Goal: Find specific page/section: Find specific page/section

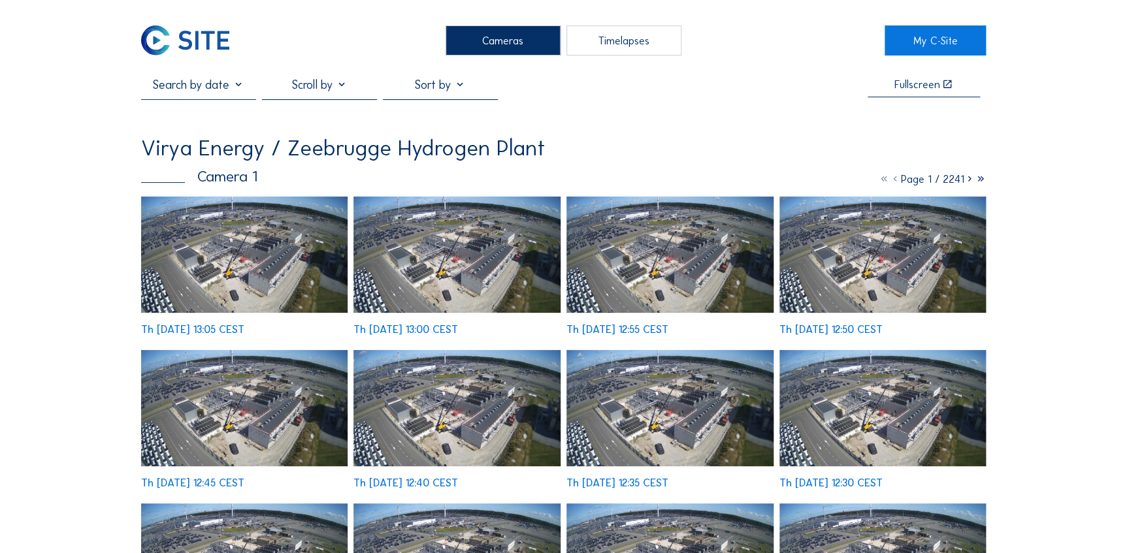
click at [258, 259] on img at bounding box center [244, 255] width 207 height 116
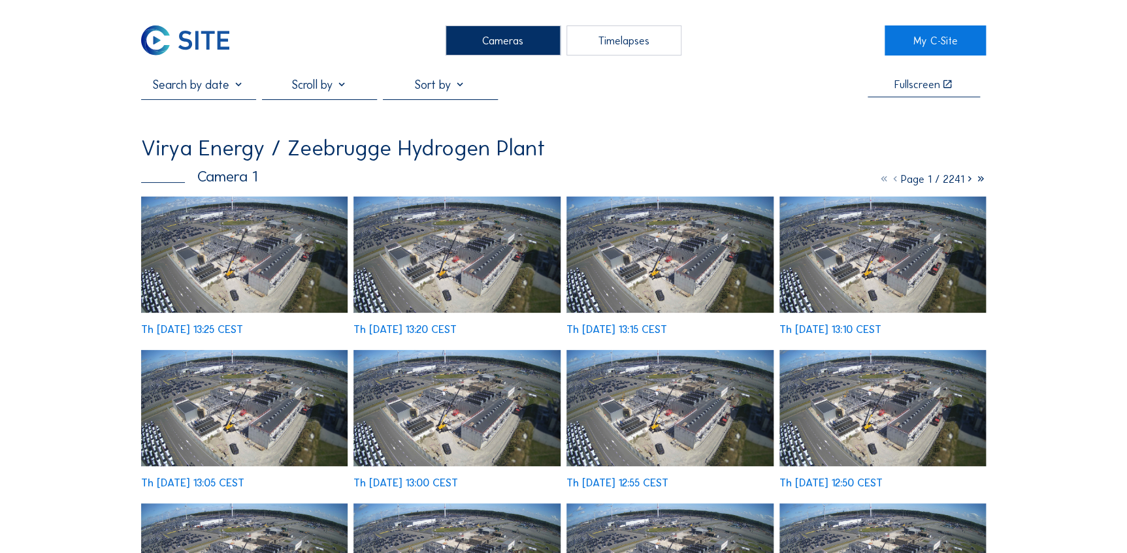
click at [302, 251] on img at bounding box center [244, 255] width 207 height 116
